Goal: Find specific page/section: Find specific page/section

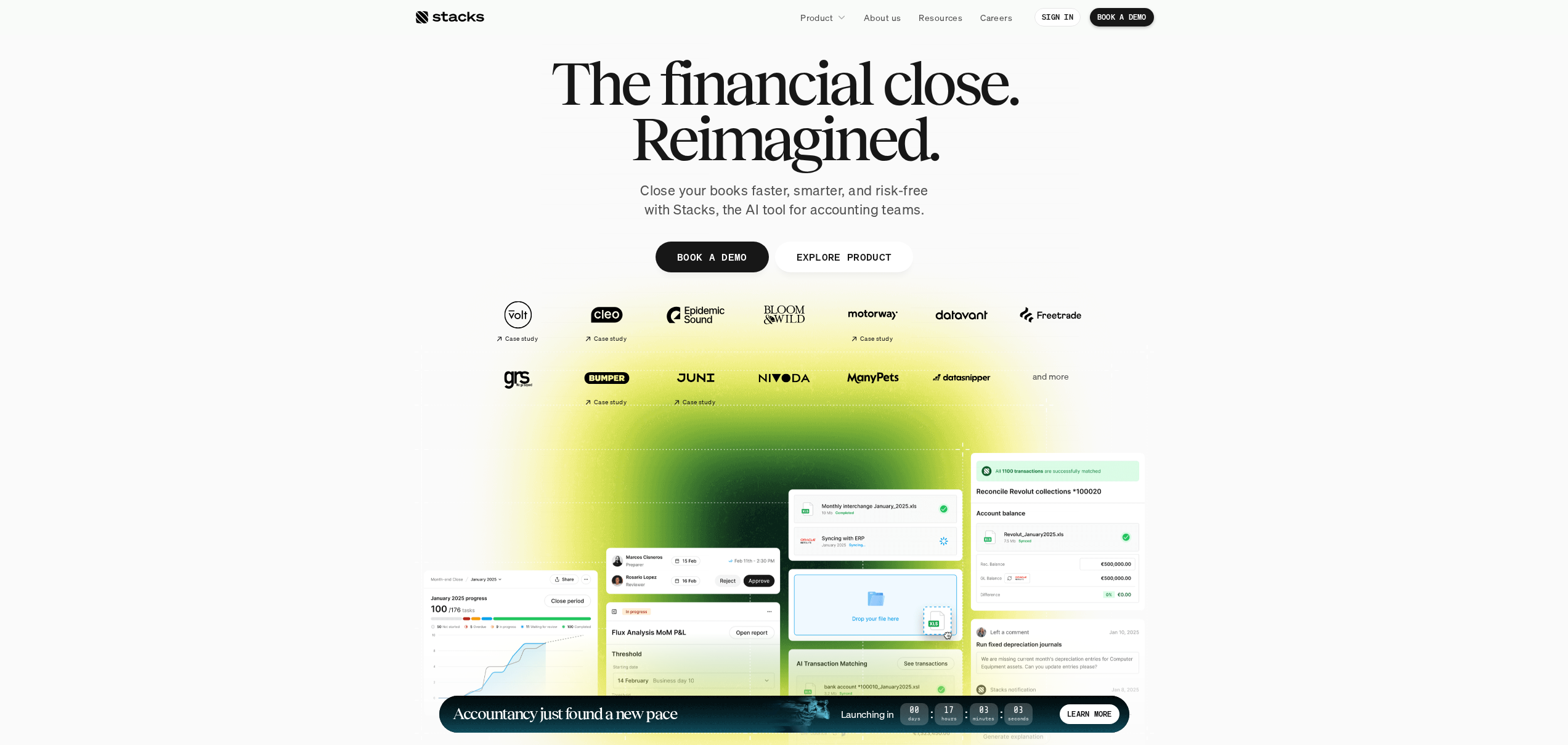
click at [462, 16] on div at bounding box center [449, 17] width 69 height 15
click at [458, 18] on div at bounding box center [449, 17] width 69 height 15
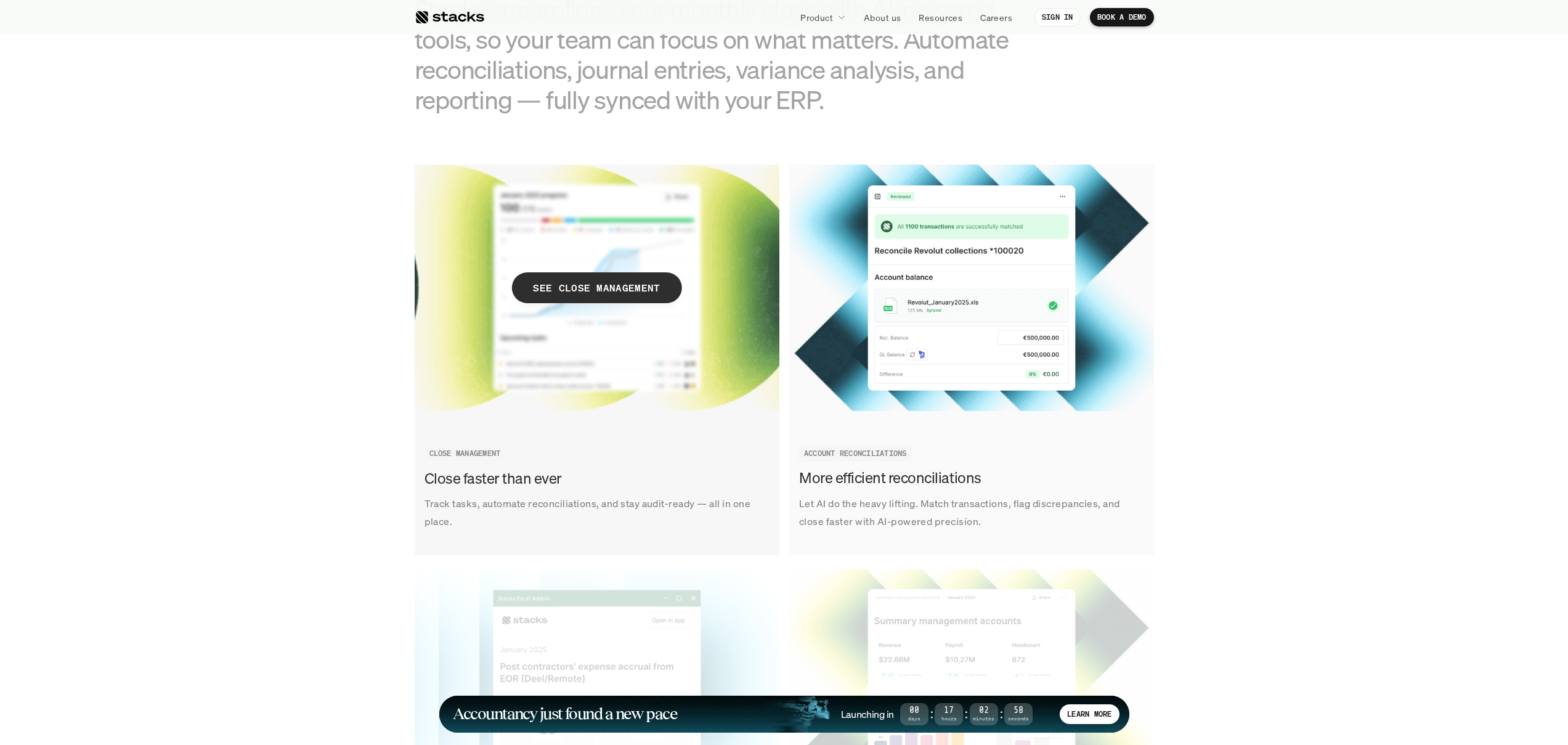
scroll to position [1540, 0]
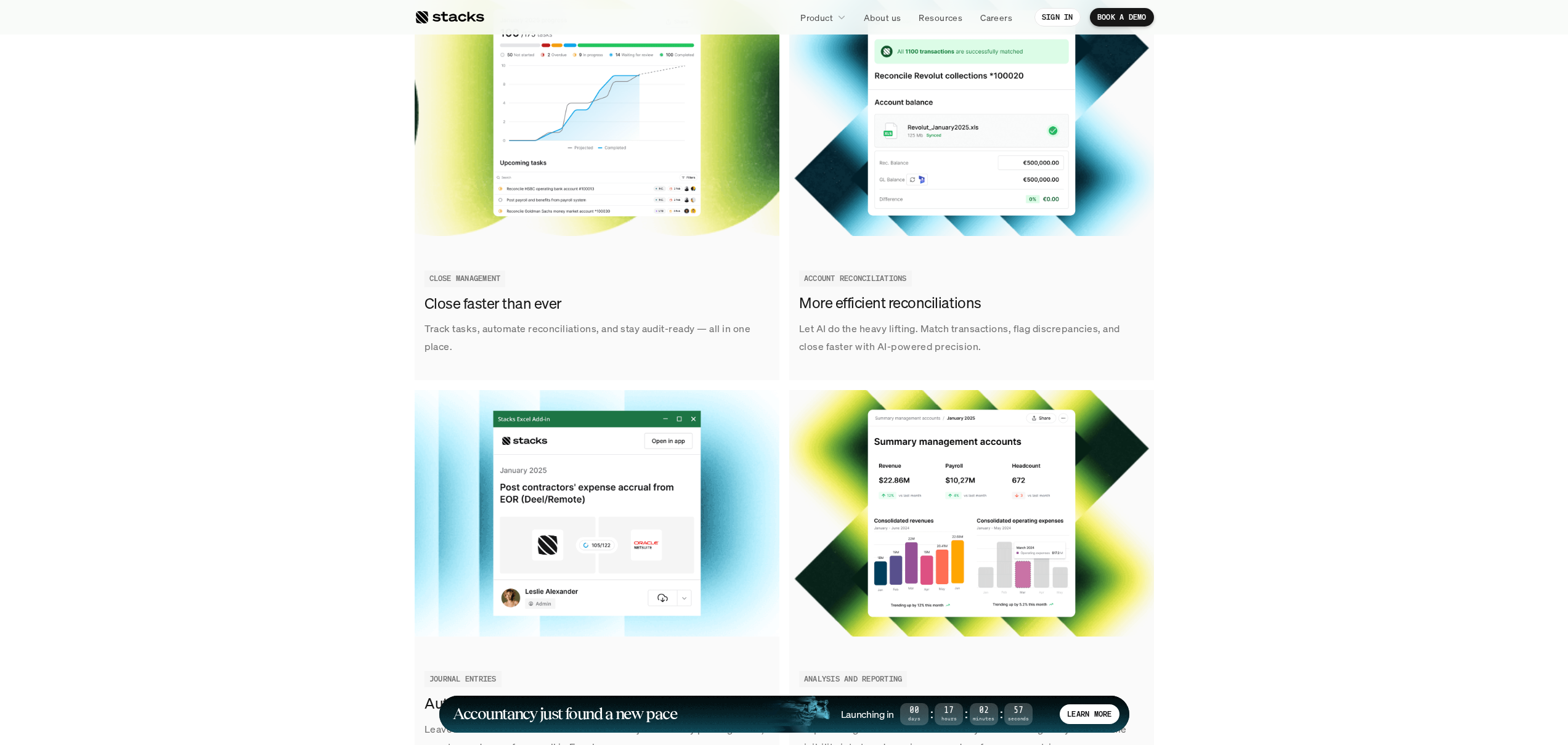
click at [446, 16] on div at bounding box center [449, 17] width 69 height 15
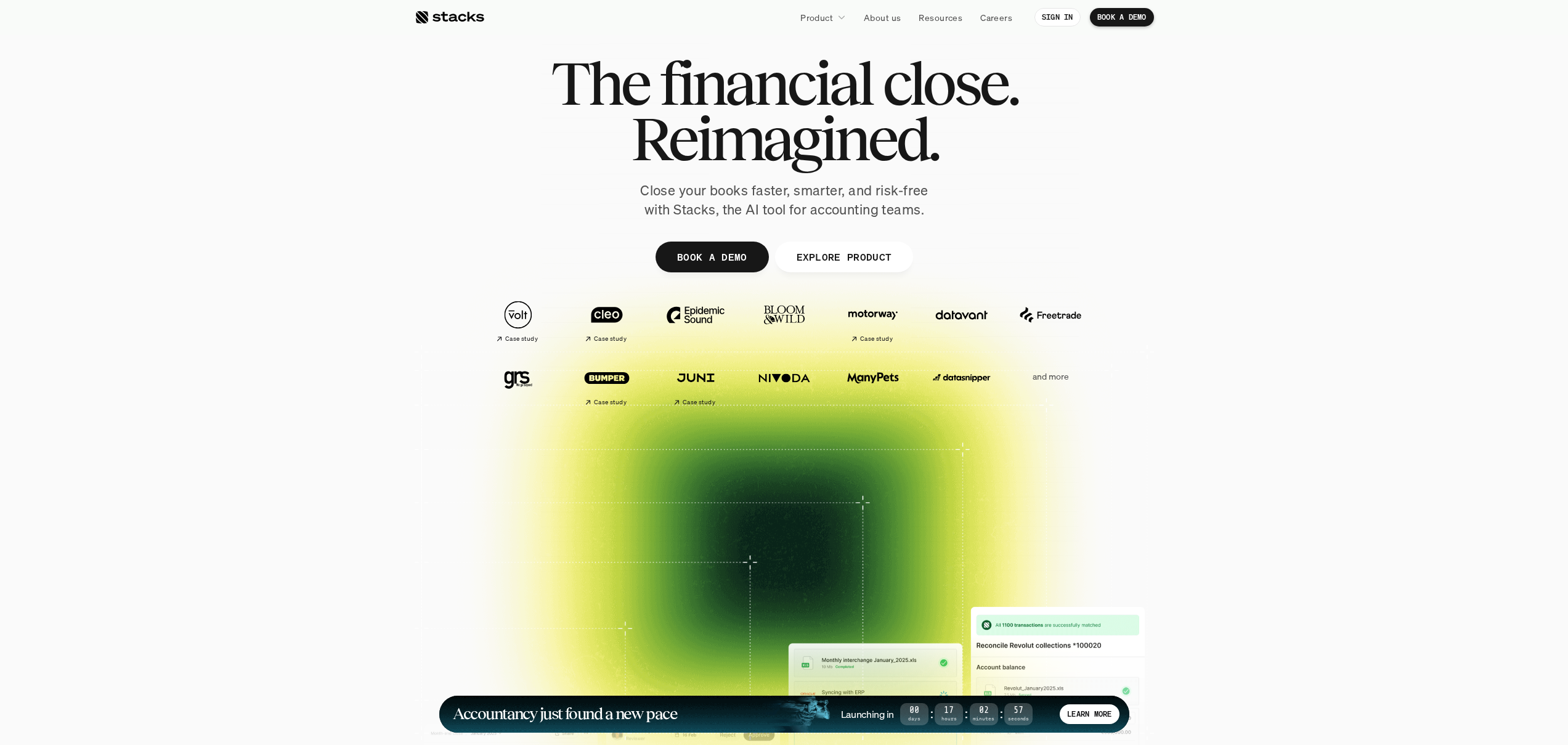
click at [446, 16] on div at bounding box center [449, 17] width 69 height 15
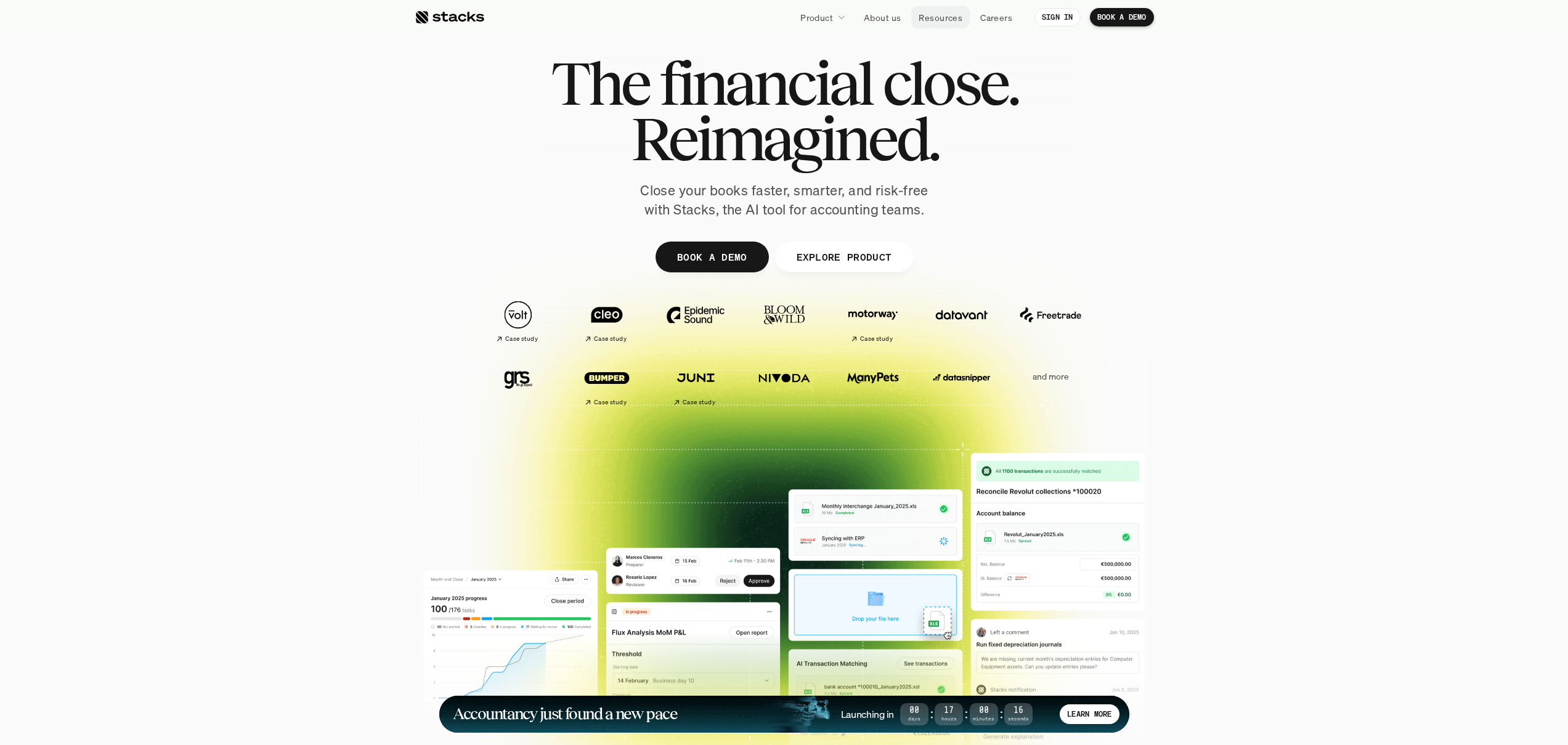
click at [927, 14] on p "Resources" at bounding box center [940, 18] width 44 height 13
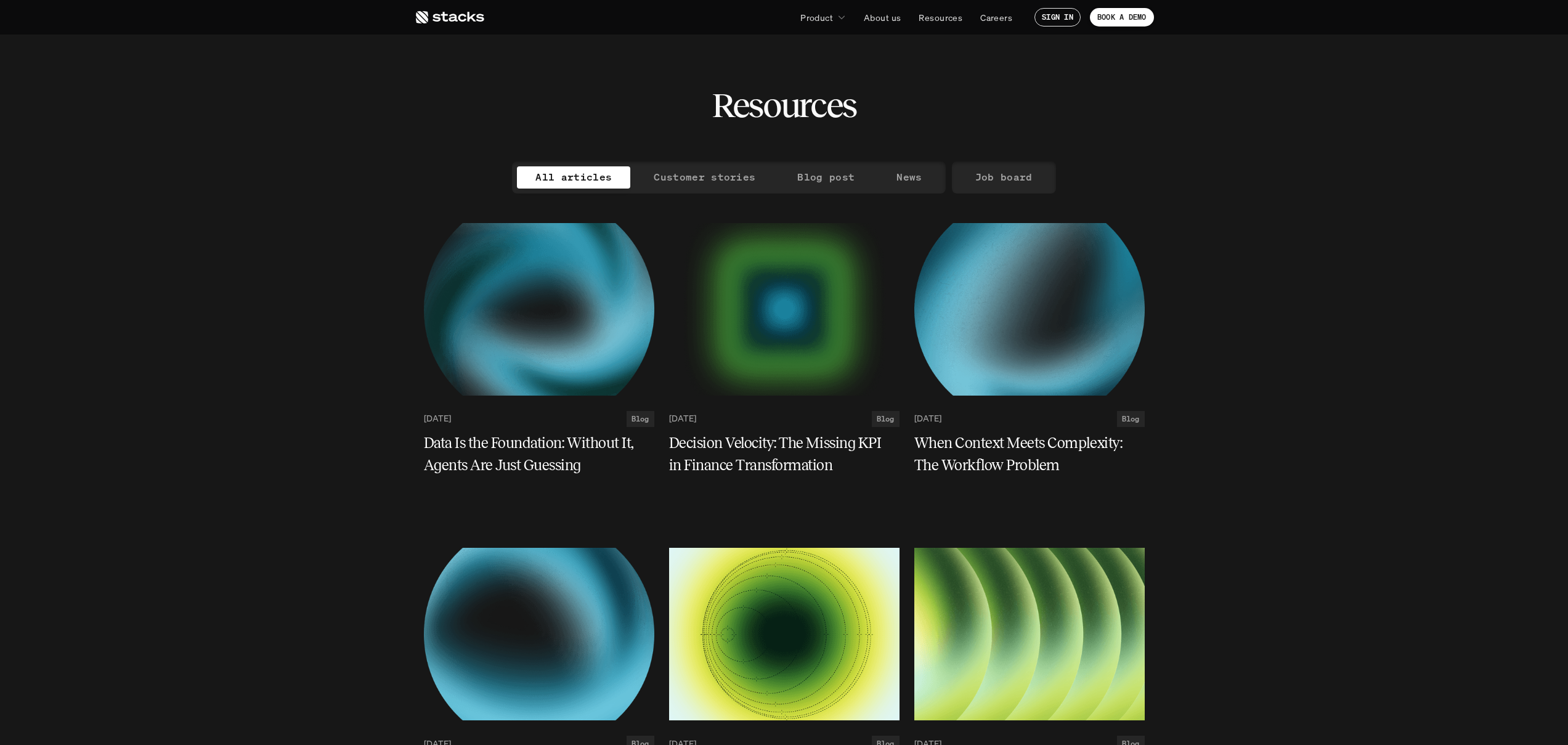
click at [309, 96] on section "Resources" at bounding box center [784, 81] width 1568 height 162
click at [436, 18] on icon at bounding box center [449, 17] width 69 height 15
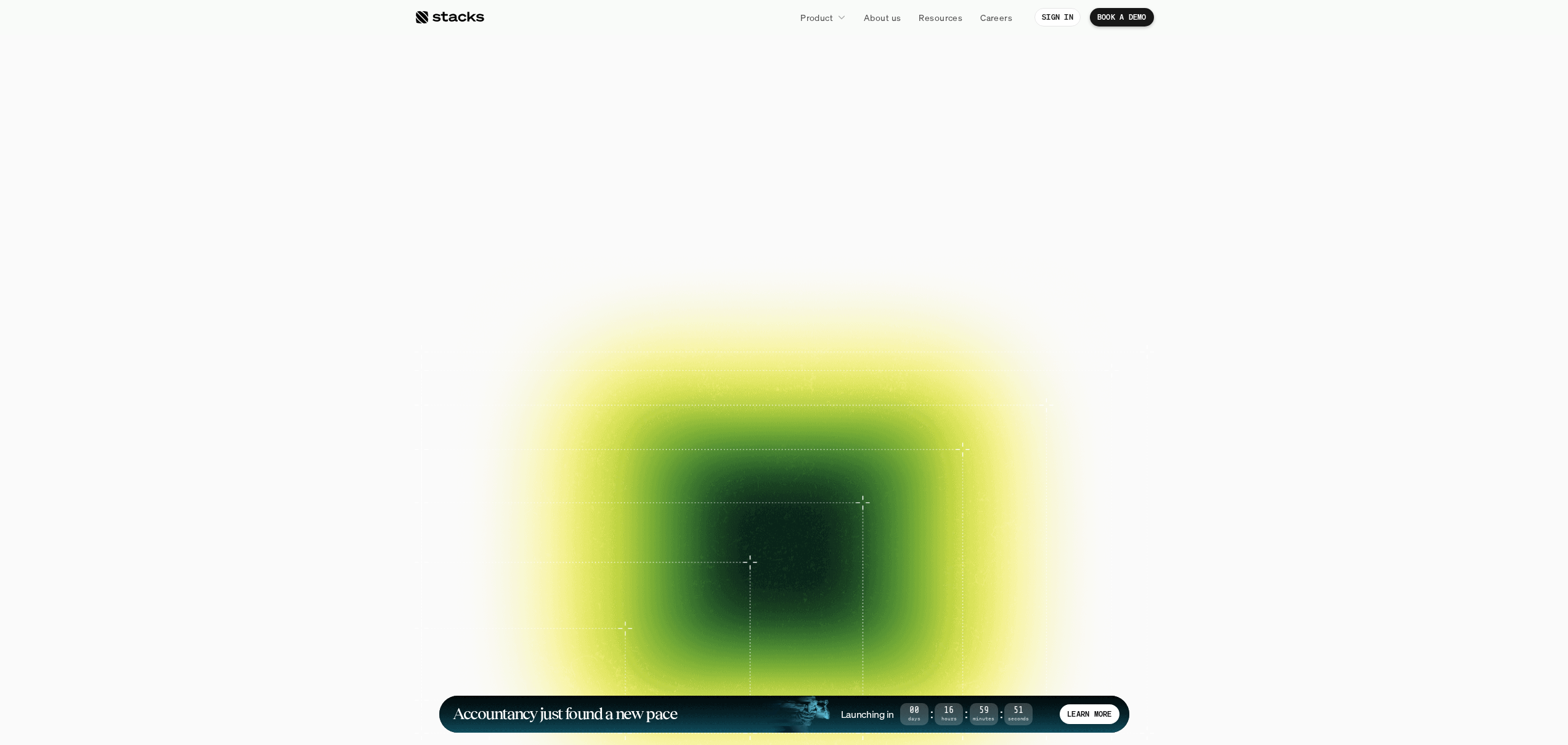
click at [329, 74] on section "The financial close. Reimagined. Close your books faster, smarter, and risk-fre…" at bounding box center [784, 388] width 1568 height 776
